Goal: Check status: Check status

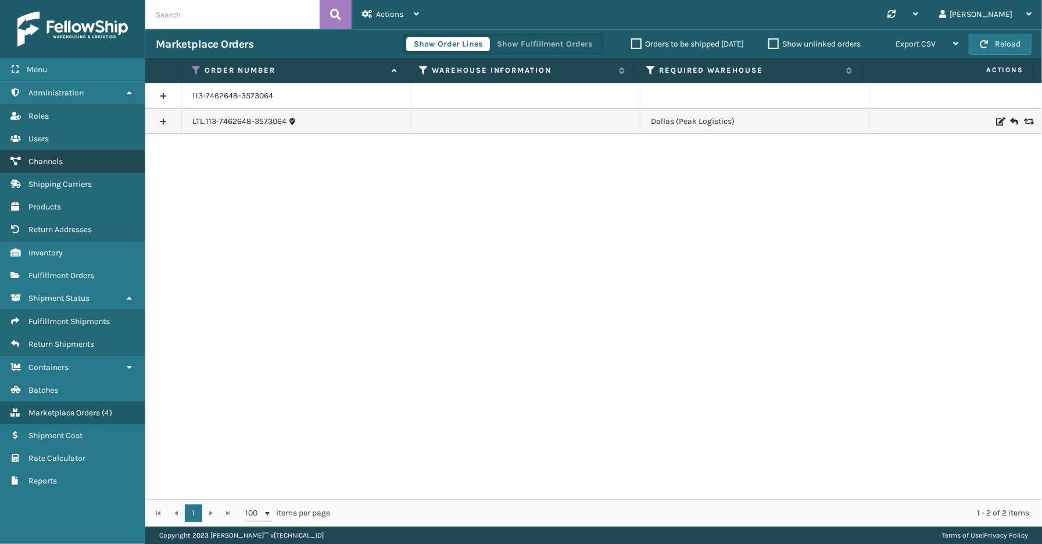
click at [42, 158] on span "Channels" at bounding box center [45, 161] width 34 height 10
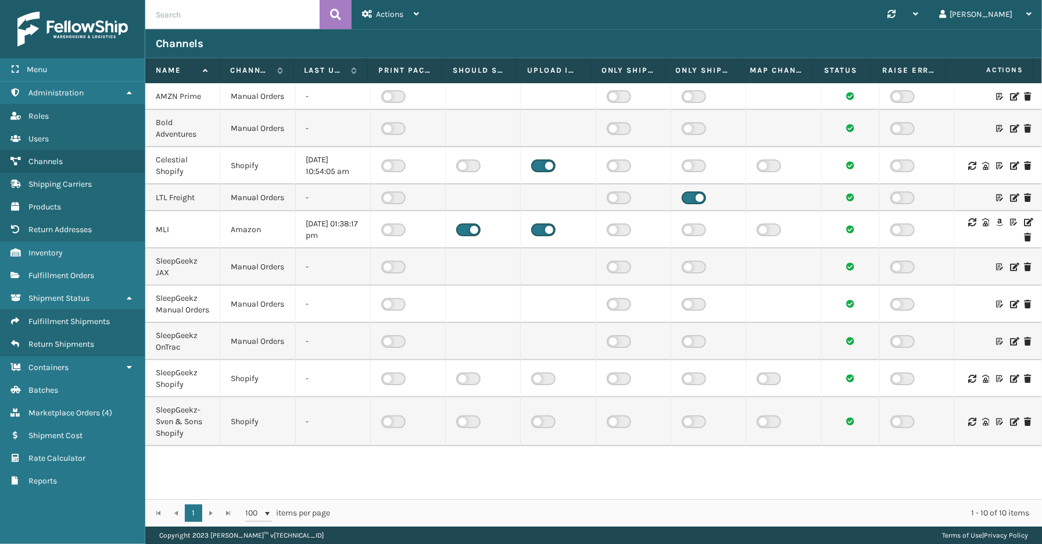
click at [1024, 226] on icon at bounding box center [1027, 222] width 7 height 8
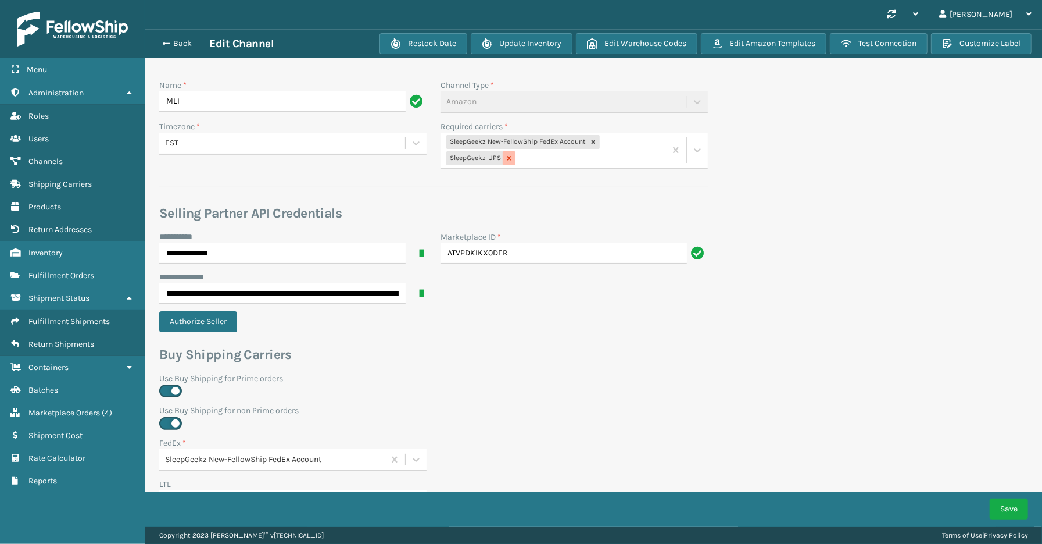
click at [509, 160] on icon at bounding box center [509, 158] width 8 height 8
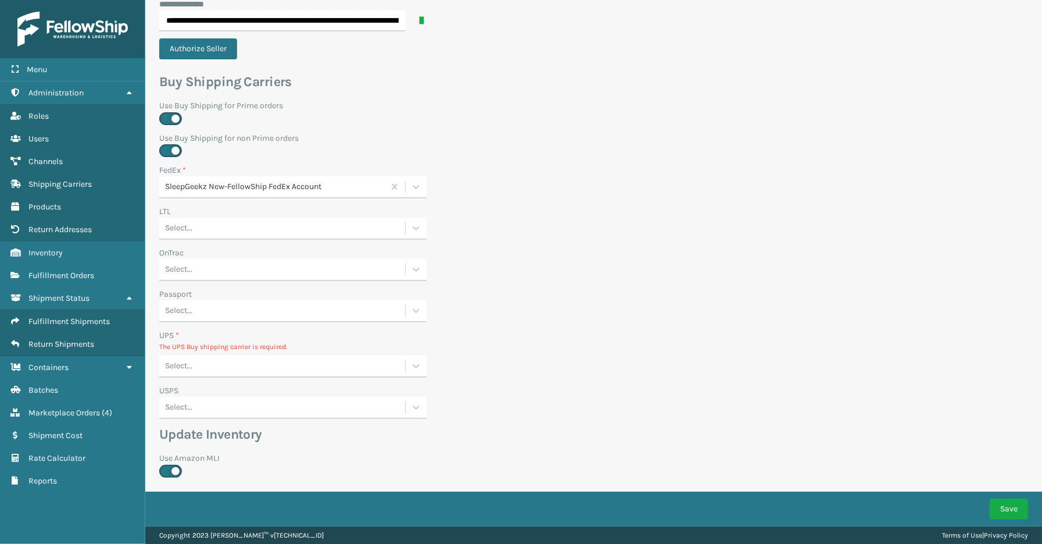
scroll to position [386, 0]
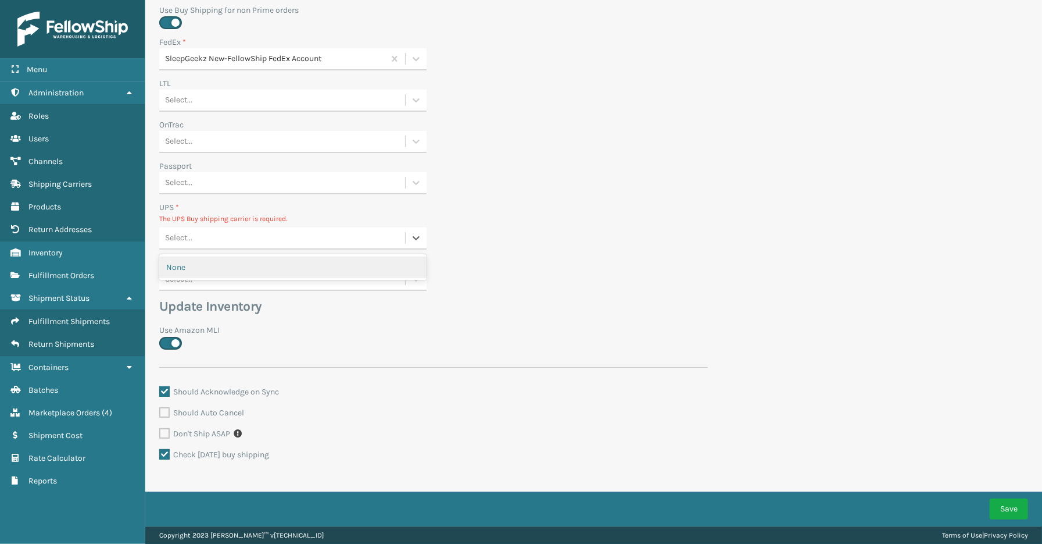
click at [215, 237] on div "Select..." at bounding box center [282, 237] width 246 height 19
click at [202, 265] on div "None" at bounding box center [292, 267] width 267 height 22
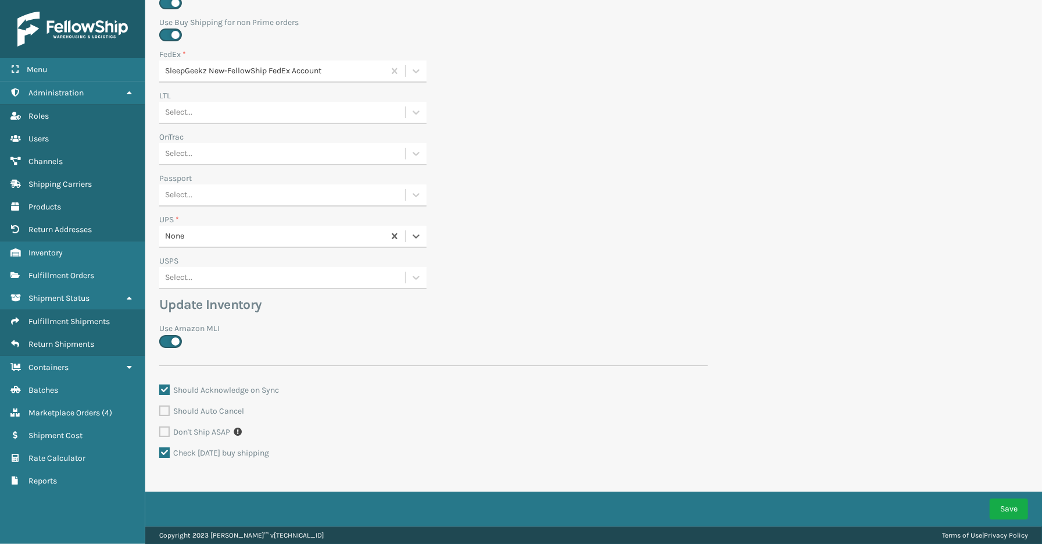
scroll to position [372, 0]
click at [1012, 502] on button "Save" at bounding box center [1009, 508] width 38 height 21
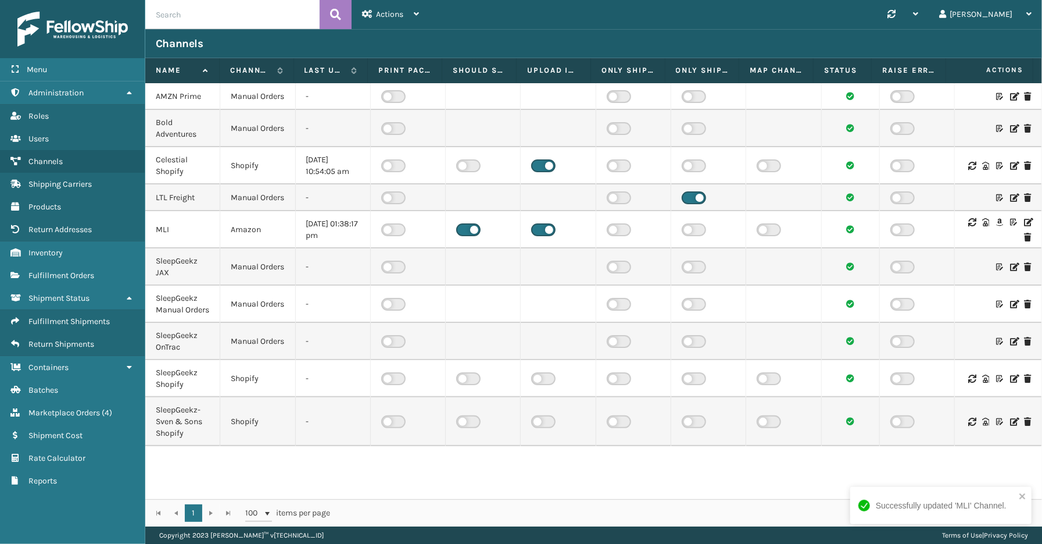
click at [1024, 226] on icon at bounding box center [1027, 222] width 7 height 8
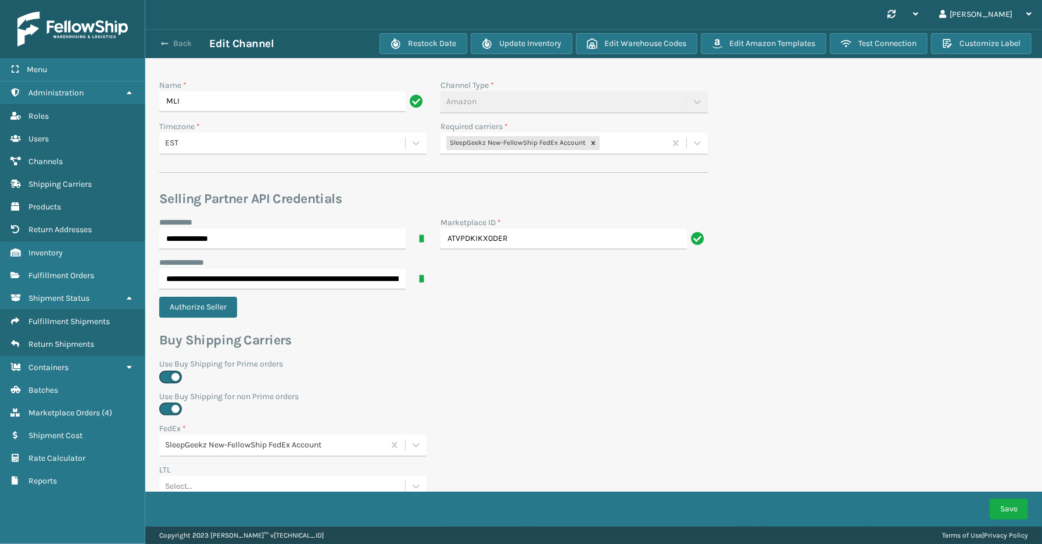
click at [176, 38] on button "Back" at bounding box center [182, 43] width 53 height 10
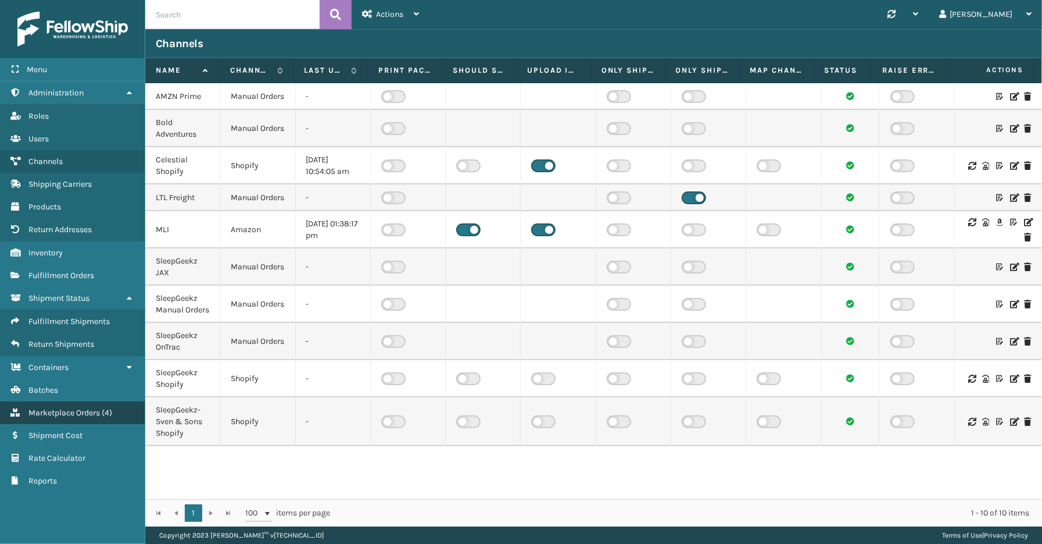
click at [56, 401] on link "Rate Calculator Marketplace Orders ( 4 )" at bounding box center [72, 412] width 145 height 23
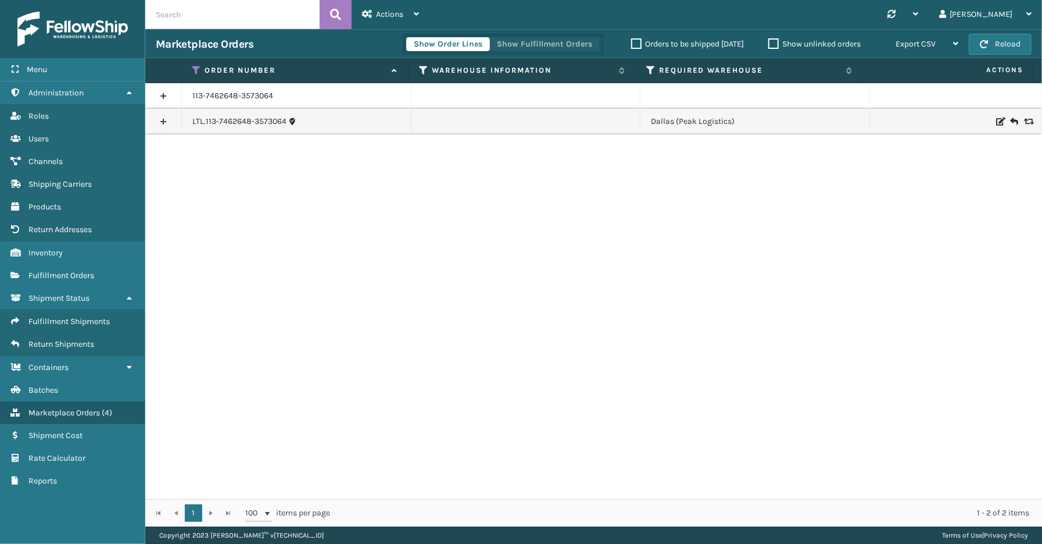
click at [565, 39] on button "Show Fulfillment Orders" at bounding box center [545, 44] width 110 height 14
click at [60, 525] on div "Menu Containers Administration Containers Roles Containers Users Containers Cha…" at bounding box center [72, 272] width 145 height 544
click at [379, 359] on div "113-7462648-3573064 LTL.113-7462648-3573064 [GEOGRAPHIC_DATA] (Peak Logistics)" at bounding box center [593, 291] width 897 height 416
click at [441, 41] on button "Show Order Lines" at bounding box center [448, 44] width 84 height 14
click at [525, 44] on button "Show Fulfillment Orders" at bounding box center [545, 44] width 110 height 14
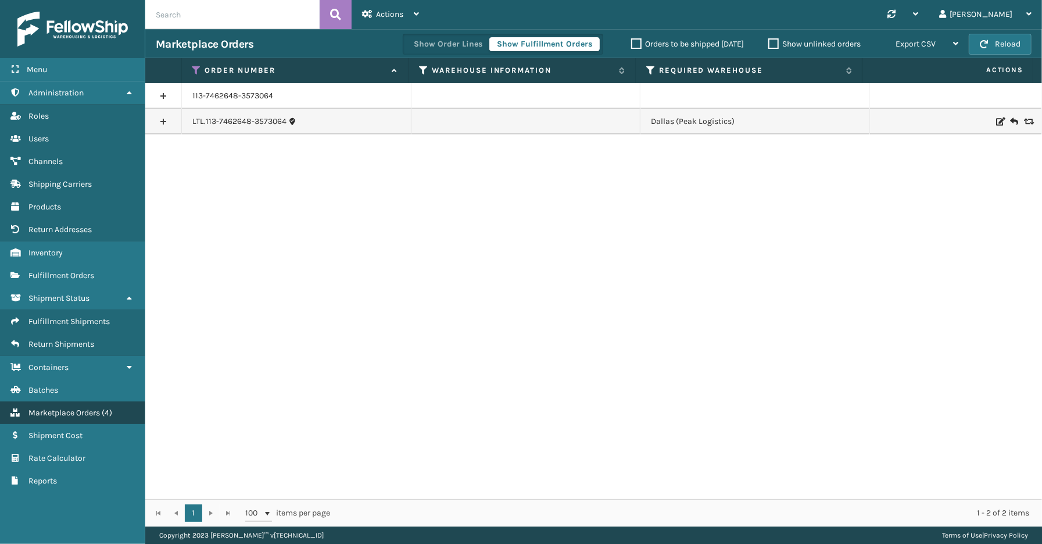
click at [74, 408] on span "Marketplace Orders" at bounding box center [64, 413] width 72 height 10
click at [162, 94] on link at bounding box center [163, 96] width 36 height 19
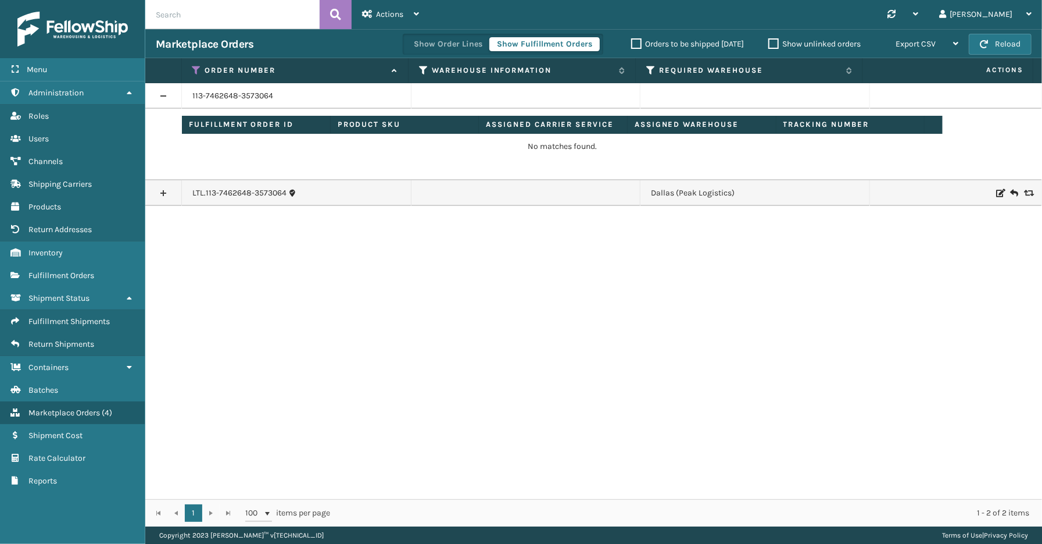
click at [176, 187] on link at bounding box center [163, 193] width 36 height 19
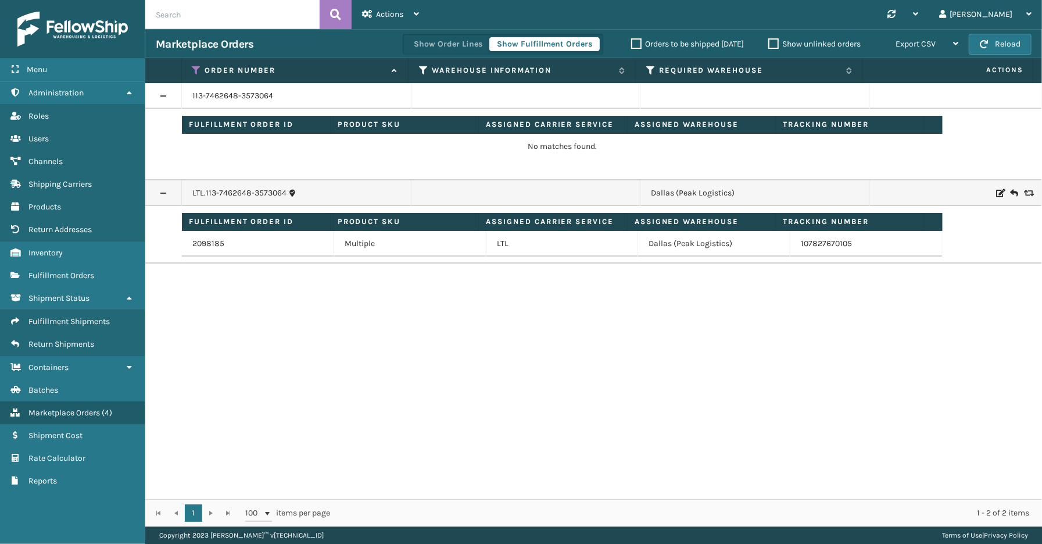
click at [442, 431] on div "113-7462648-3573064 Fulfillment Order ID Product SKU Assigned Carrier Service A…" at bounding box center [593, 291] width 897 height 416
